Goal: Task Accomplishment & Management: Manage account settings

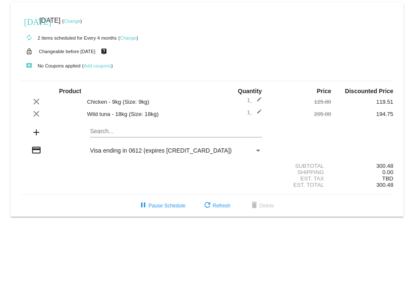
click at [80, 21] on link "Change" at bounding box center [72, 21] width 16 height 5
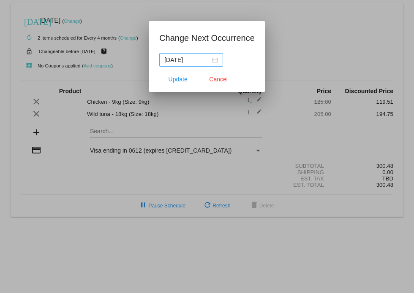
click at [214, 59] on div "[DATE]" at bounding box center [191, 59] width 54 height 9
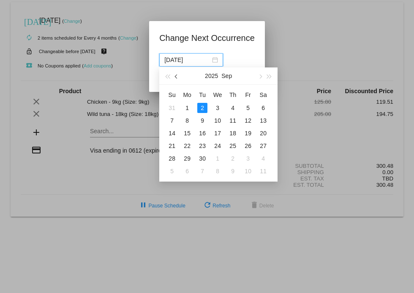
click at [177, 76] on span "button" at bounding box center [177, 76] width 4 height 4
click at [248, 133] on div "15" at bounding box center [248, 133] width 10 height 10
type input "[DATE]"
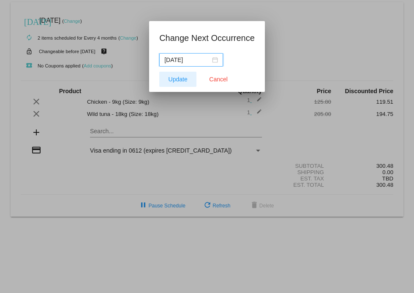
click at [183, 78] on span "Update" at bounding box center [177, 79] width 19 height 7
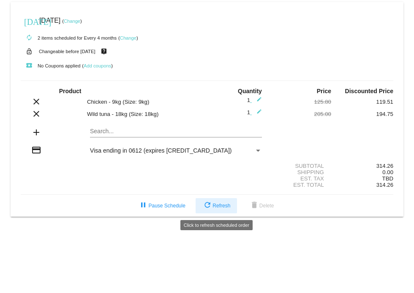
click at [222, 206] on span "refresh Refresh" at bounding box center [216, 206] width 28 height 6
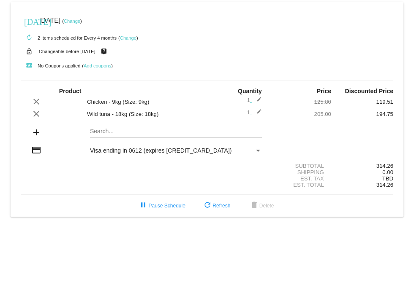
click at [130, 35] on link "Change" at bounding box center [128, 37] width 16 height 5
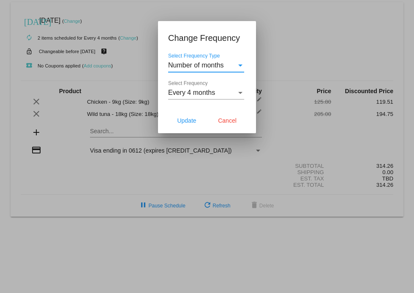
click at [238, 63] on div "Select Frequency Type" at bounding box center [240, 66] width 8 height 8
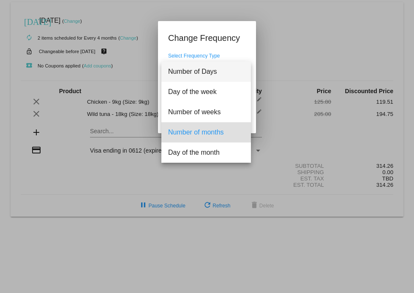
click at [238, 63] on span "Number of Days" at bounding box center [206, 72] width 76 height 20
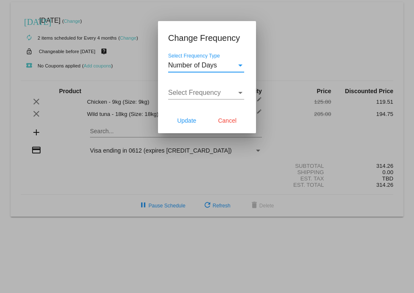
click at [240, 65] on div "Select Frequency Type" at bounding box center [240, 66] width 4 height 2
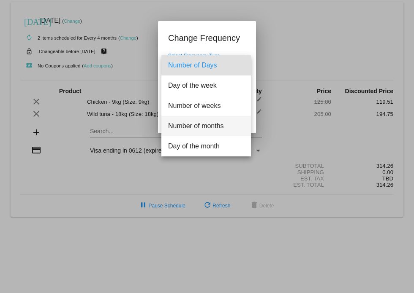
click at [223, 125] on span "Number of months" at bounding box center [206, 126] width 76 height 20
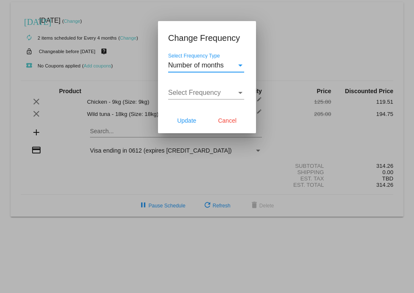
click at [241, 91] on div "Select Frequency" at bounding box center [240, 93] width 8 height 8
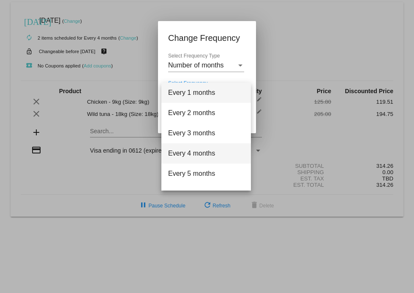
click at [210, 152] on span "Every 4 months" at bounding box center [206, 154] width 76 height 20
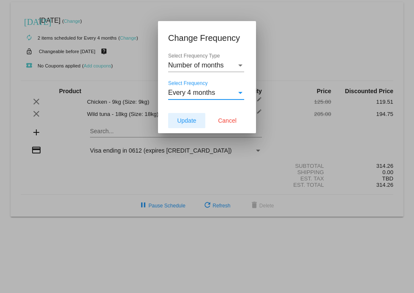
click at [191, 122] on span "Update" at bounding box center [186, 120] width 19 height 7
